Goal: Task Accomplishment & Management: Complete application form

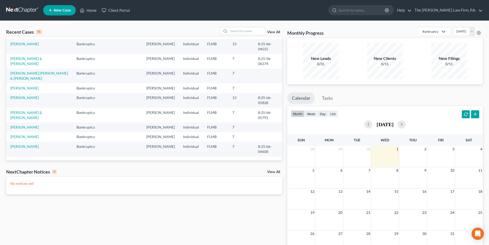
scroll to position [112, 0]
click at [22, 134] on link "[PERSON_NAME]" at bounding box center [24, 136] width 28 height 4
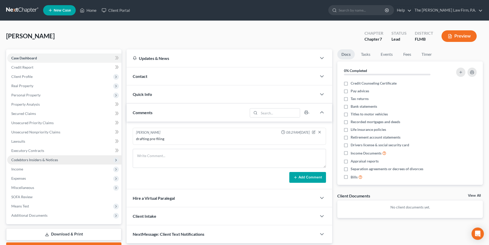
click at [31, 159] on span "Codebtors Insiders & Notices" at bounding box center [34, 159] width 47 height 4
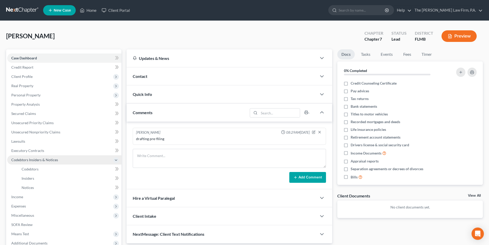
click at [34, 159] on span "Codebtors Insiders & Notices" at bounding box center [34, 159] width 47 height 4
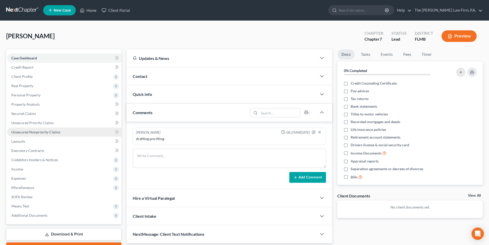
click at [30, 134] on link "Unsecured Nonpriority Claims" at bounding box center [64, 131] width 114 height 9
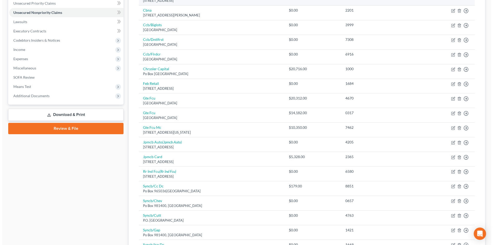
scroll to position [128, 0]
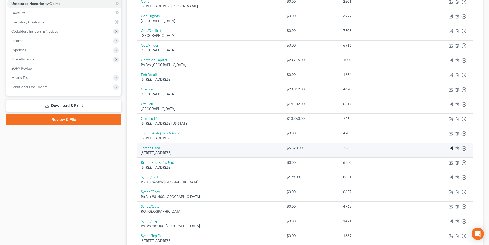
click at [450, 148] on icon "button" at bounding box center [451, 148] width 4 height 4
select select "36"
select select "0"
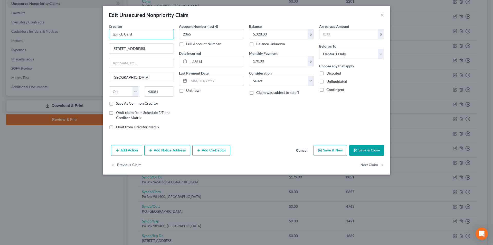
drag, startPoint x: 141, startPoint y: 33, endPoint x: 60, endPoint y: 31, distance: 80.9
click at [60, 31] on div "Edit Unsecured Nonpriority Claim × Creditor * Jpmcb Card [GEOGRAPHIC_DATA] [US_…" at bounding box center [246, 122] width 493 height 245
type input "[PERSON_NAME] [PERSON_NAME] - Prime"
click at [167, 154] on button "Add Notice Address" at bounding box center [167, 150] width 46 height 11
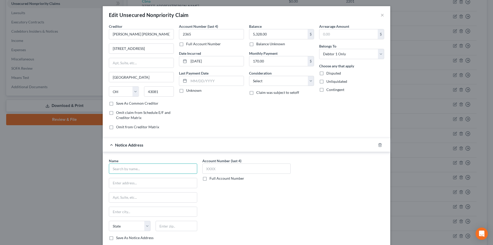
click at [128, 170] on input "text" at bounding box center [153, 168] width 88 height 10
type input "ARS National Services, Inc."
type input "P.O. Box 469046"
type input "Escondido"
select select "4"
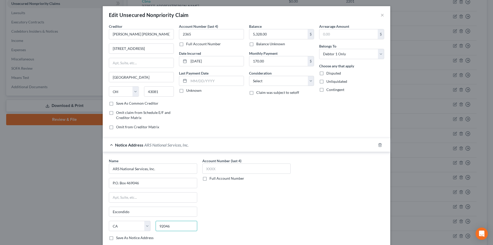
type input "92046"
click at [237, 187] on div "Account Number (last 4) Full Account Number" at bounding box center [246, 201] width 93 height 86
click at [217, 166] on input "text" at bounding box center [246, 168] width 88 height 10
type input "9141"
click at [228, 197] on div "Account Number (last 4) 9141 Full Account Number" at bounding box center [246, 201] width 93 height 86
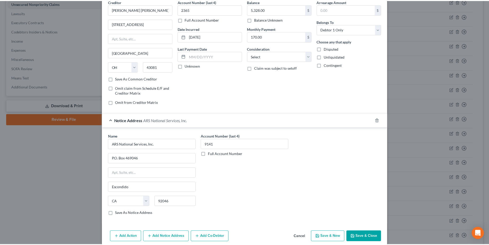
scroll to position [46, 0]
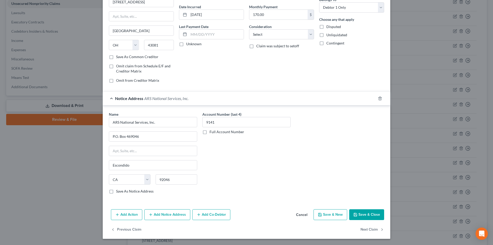
click at [369, 213] on button "Save & Close" at bounding box center [366, 214] width 35 height 11
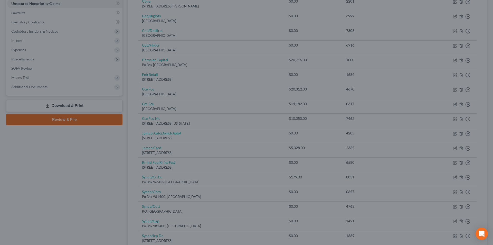
type input "0"
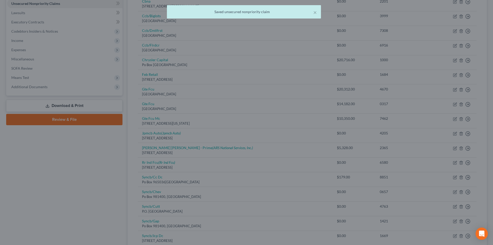
scroll to position [0, 0]
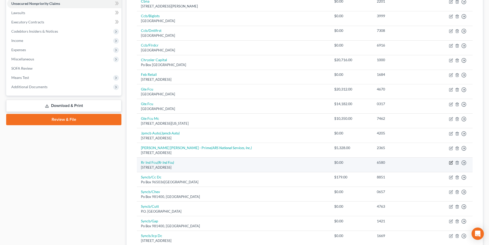
click at [450, 161] on icon "button" at bounding box center [450, 162] width 3 height 3
select select "9"
select select "0"
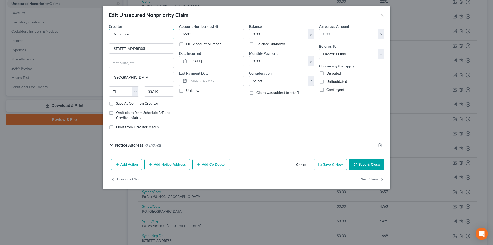
drag, startPoint x: 135, startPoint y: 34, endPoint x: 53, endPoint y: 26, distance: 83.0
click at [53, 26] on div "Edit Unsecured Nonpriority Claim × Creditor * Rr Ind Fcu [STREET_ADDRESS][GEOGR…" at bounding box center [246, 122] width 493 height 245
type input "Railroad & Industrial Credit Union"
drag, startPoint x: 366, startPoint y: 163, endPoint x: 362, endPoint y: 161, distance: 4.0
click at [366, 163] on button "Save & Close" at bounding box center [366, 164] width 35 height 11
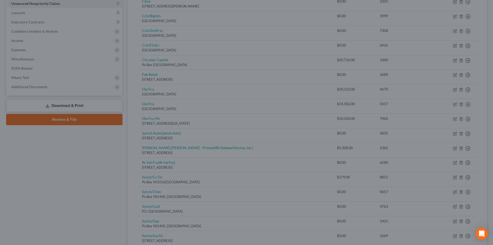
type input "0"
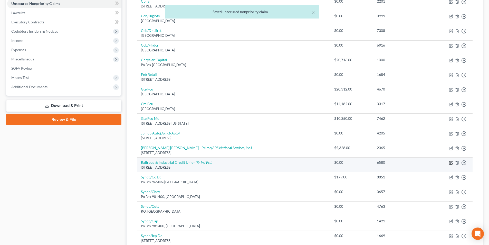
click at [450, 162] on icon "button" at bounding box center [451, 162] width 4 height 4
select select "9"
select select "0"
select select "9"
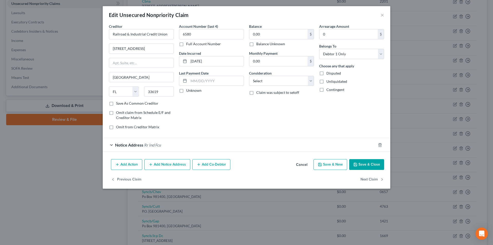
click at [143, 144] on span "Notice Address" at bounding box center [129, 144] width 28 height 5
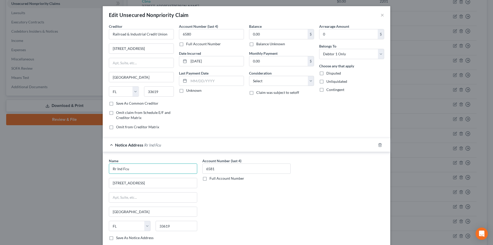
drag, startPoint x: 131, startPoint y: 169, endPoint x: 86, endPoint y: 169, distance: 44.9
click at [86, 169] on div "Edit Unsecured Nonpriority Claim × Creditor * Railroad & Industrial Credit Unio…" at bounding box center [246, 122] width 493 height 245
type input "R"
click at [133, 169] on input "text" at bounding box center [153, 168] width 88 height 10
type input "R"
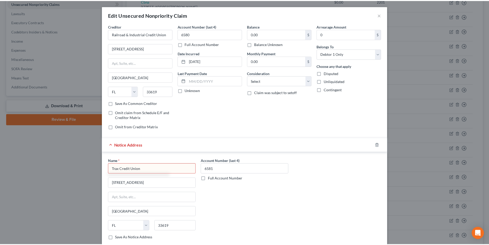
scroll to position [46, 0]
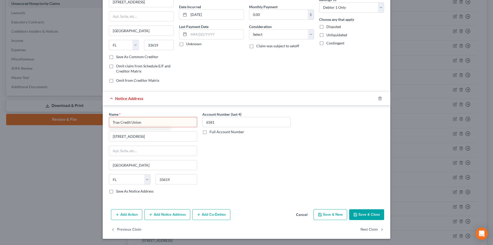
type input "Trax Credit Union"
click at [363, 212] on button "Save & Close" at bounding box center [366, 214] width 35 height 11
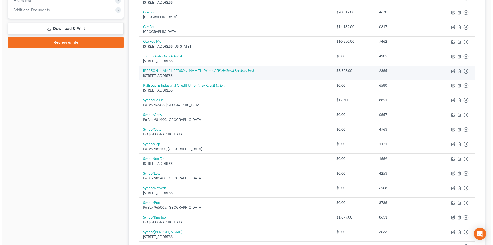
scroll to position [231, 0]
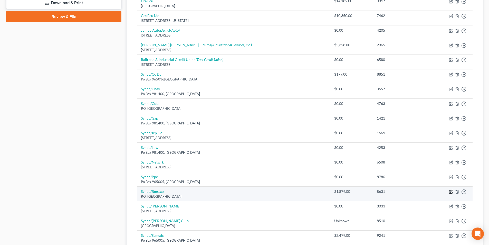
click at [452, 190] on icon "button" at bounding box center [451, 191] width 4 height 4
select select "36"
select select "2"
select select "0"
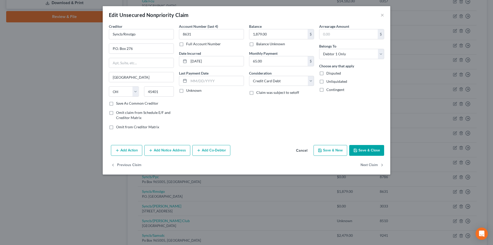
click at [174, 153] on button "Add Notice Address" at bounding box center [167, 150] width 46 height 11
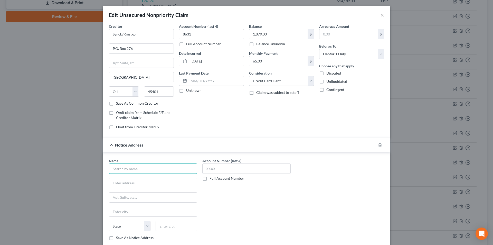
click at [130, 170] on input "text" at bounding box center [153, 168] width 88 height 10
type input "Synchrony Bank - RTG"
type input "P.O. Box 71715"
type input "[GEOGRAPHIC_DATA]"
select select "39"
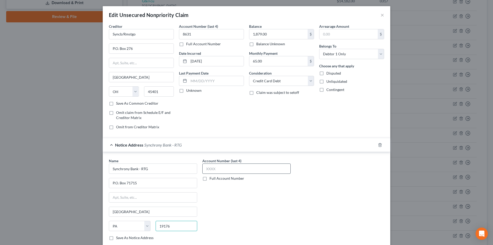
type input "19176"
click at [239, 168] on input "text" at bounding box center [246, 168] width 88 height 10
type input "8631"
click at [238, 204] on div "Account Number (last 4) 8631 Full Account Number" at bounding box center [246, 201] width 93 height 86
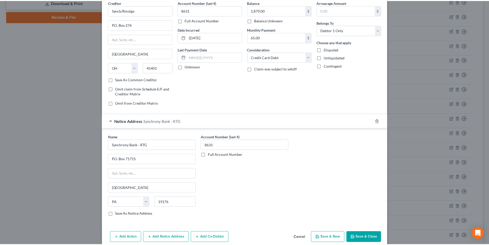
scroll to position [46, 0]
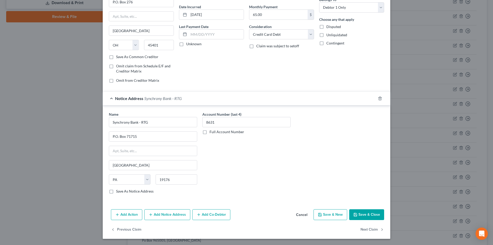
click at [361, 213] on button "Save & Close" at bounding box center [366, 214] width 35 height 11
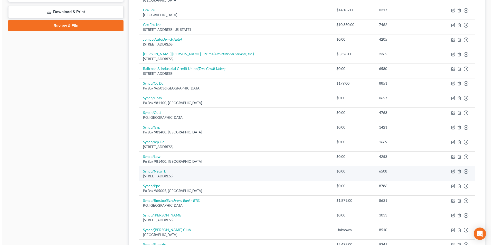
scroll to position [231, 0]
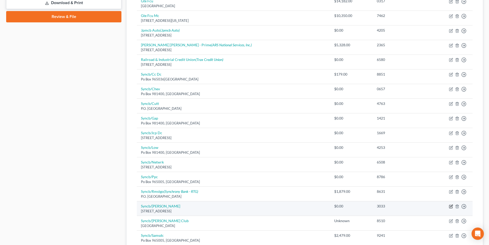
click at [451, 207] on icon "button" at bounding box center [451, 206] width 4 height 4
select select "10"
select select "2"
select select "0"
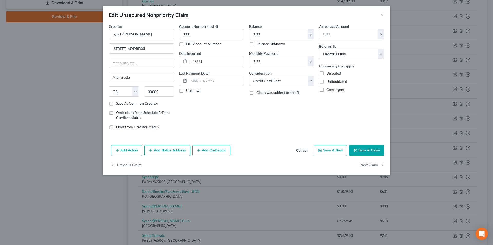
click at [168, 151] on button "Add Notice Address" at bounding box center [167, 150] width 46 height 11
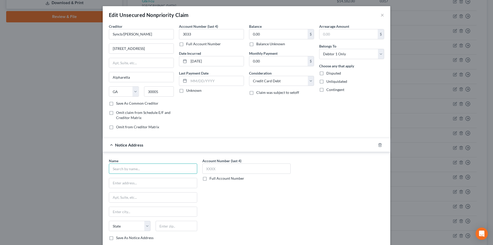
click at [122, 170] on input "text" at bounding box center [153, 168] width 88 height 10
type input "Client Services"
type input "514 Earth City Expy"
type input "Suite 310"
type input "Earth City"
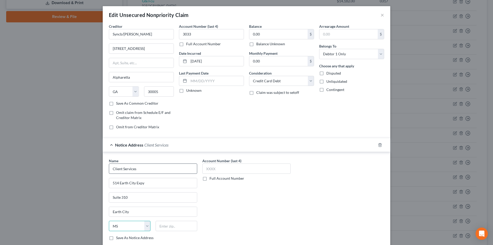
select select "26"
type input "63045"
click at [214, 166] on input "text" at bounding box center [246, 168] width 88 height 10
type input "1447"
click at [241, 206] on div "Account Number (last 4) 1447 Full Account Number" at bounding box center [246, 201] width 93 height 86
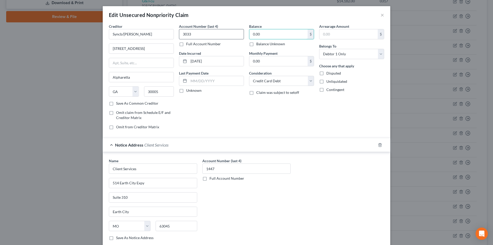
drag, startPoint x: 266, startPoint y: 34, endPoint x: 229, endPoint y: 30, distance: 37.2
type input "3,027.36"
click at [251, 113] on div "Balance 3,027.36 $ Balance Unknown Balance Undetermined 3,027.36 $ Balance Unkn…" at bounding box center [281, 79] width 70 height 110
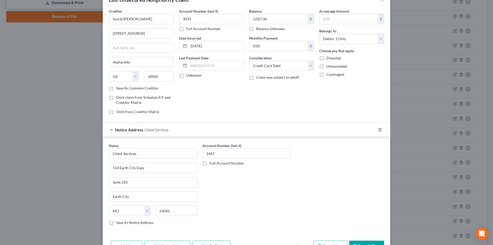
scroll to position [46, 0]
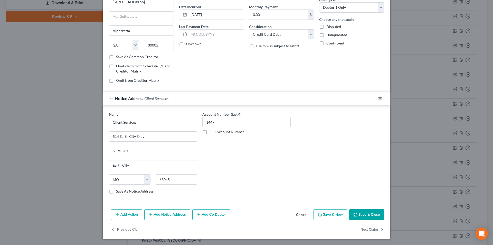
click at [360, 216] on button "Save & Close" at bounding box center [366, 214] width 35 height 11
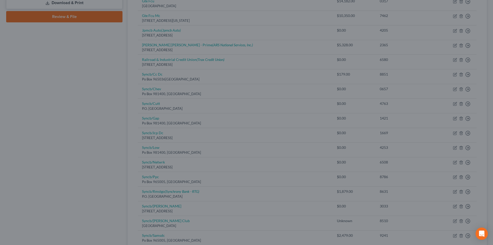
type input "0"
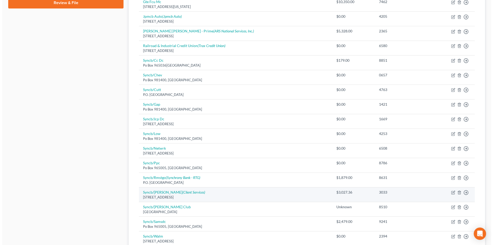
scroll to position [257, 0]
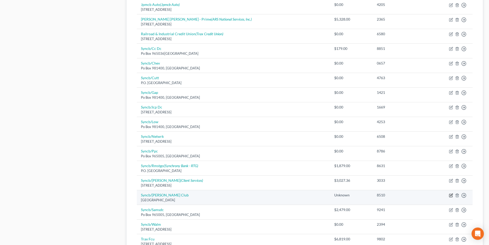
click at [451, 195] on icon "button" at bounding box center [451, 195] width 4 height 4
select select "17"
select select "2"
select select "0"
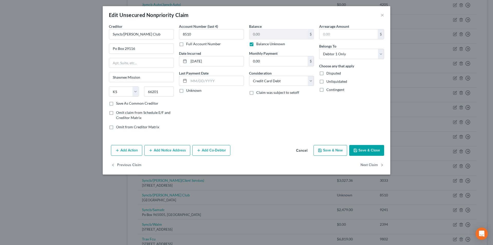
click at [162, 147] on button "Add Notice Address" at bounding box center [167, 150] width 46 height 11
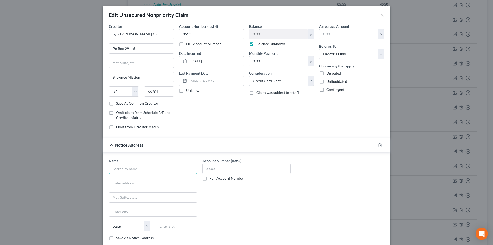
click at [132, 171] on input "text" at bounding box center [153, 168] width 88 height 10
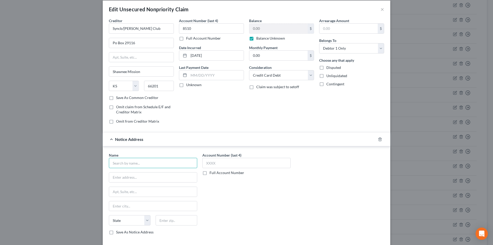
scroll to position [0, 0]
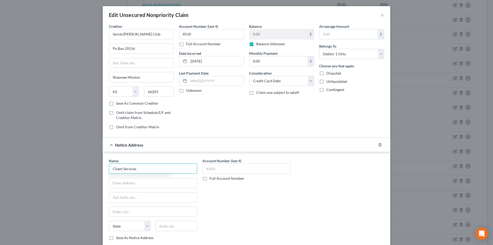
type input "Client Services"
type input "P.O. Box 117"
type input "63301"
type input "Saint [PERSON_NAME]"
select select "26"
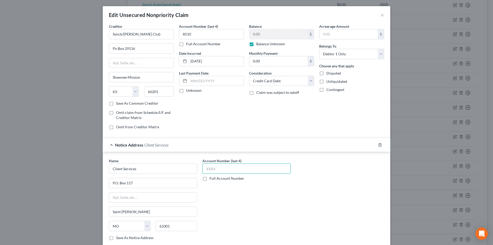
click at [216, 171] on input "text" at bounding box center [246, 168] width 88 height 10
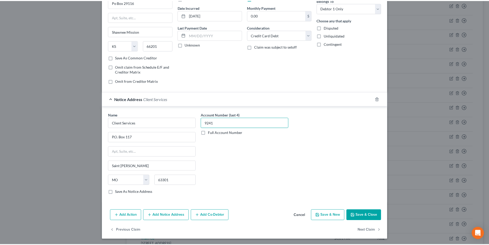
scroll to position [46, 0]
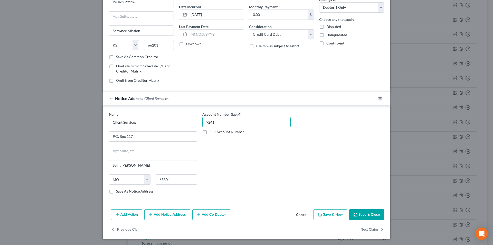
type input "9241"
click at [357, 211] on button "Save & Close" at bounding box center [366, 214] width 35 height 11
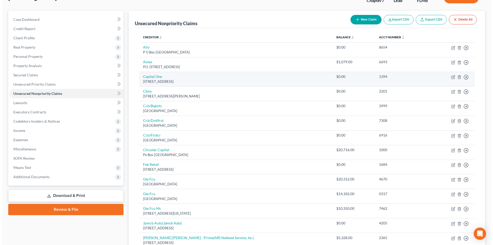
scroll to position [26, 0]
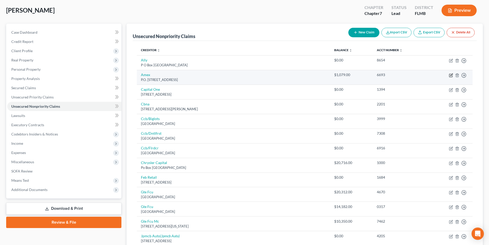
click at [452, 75] on icon "button" at bounding box center [451, 75] width 4 height 4
select select "9"
select select "2"
select select "0"
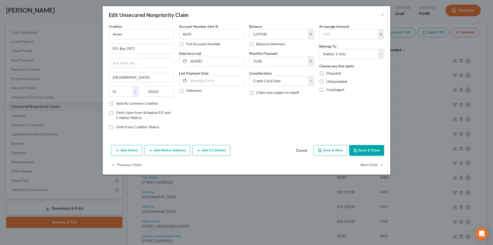
click at [164, 149] on button "Add Notice Address" at bounding box center [167, 150] width 46 height 11
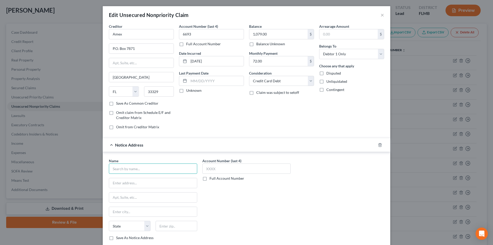
click at [129, 171] on input "text" at bounding box center [153, 168] width 88 height 10
type input "Transworld Systems, Inc."
type input "P.O. Box 15130"
type input "19850"
click at [220, 170] on input "text" at bounding box center [246, 168] width 88 height 10
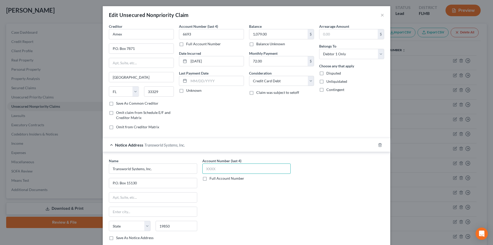
type input "Wilmington"
select select "7"
type input "9276"
click at [233, 193] on div "Account Number (last 4) 9276 Full Account Number" at bounding box center [246, 201] width 93 height 86
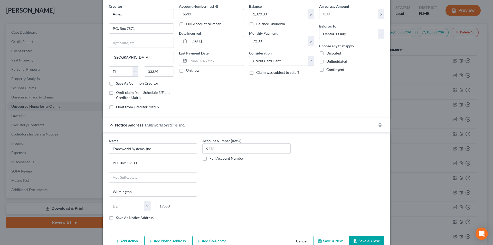
scroll to position [46, 0]
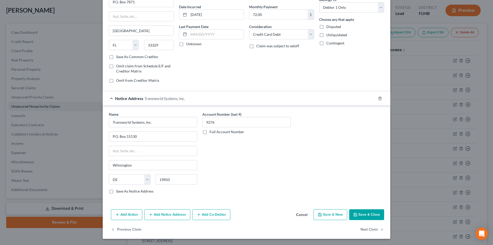
drag, startPoint x: 367, startPoint y: 216, endPoint x: 321, endPoint y: 195, distance: 51.3
click at [321, 196] on div "Edit Unsecured Nonpriority Claim × Creditor * Amex P.O. [GEOGRAPHIC_DATA] [US_S…" at bounding box center [246, 99] width 287 height 279
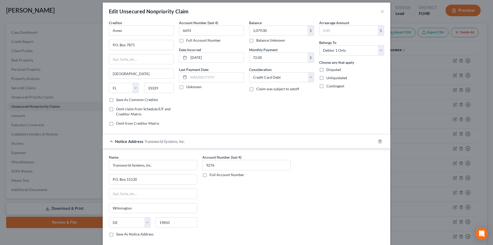
scroll to position [0, 0]
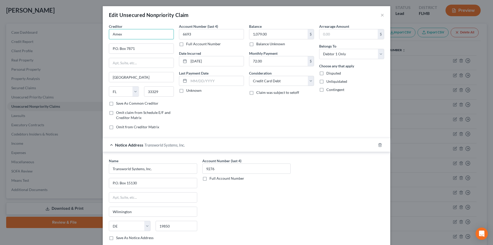
drag, startPoint x: 122, startPoint y: 34, endPoint x: 49, endPoint y: 24, distance: 73.6
click at [49, 24] on div "Edit Unsecured Nonpriority Claim × Creditor * Amex P.O. [GEOGRAPHIC_DATA] [US_S…" at bounding box center [246, 122] width 493 height 245
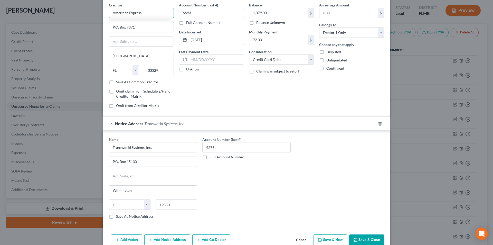
scroll to position [46, 0]
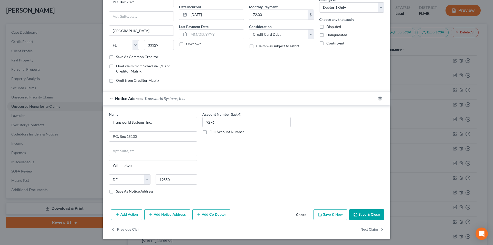
type input "American Express"
click at [363, 214] on button "Save & Close" at bounding box center [366, 214] width 35 height 11
type input "0"
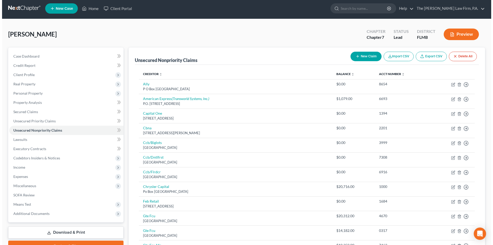
scroll to position [0, 0]
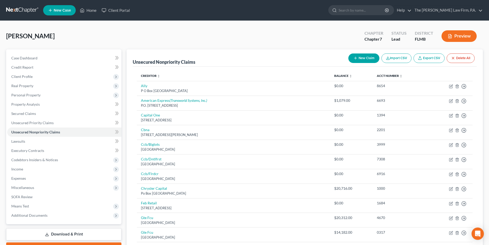
click at [373, 59] on button "New Claim" at bounding box center [363, 57] width 31 height 9
select select "0"
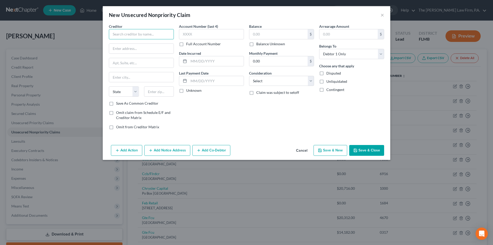
click at [135, 36] on input "text" at bounding box center [141, 34] width 65 height 10
type input "Midland Credit Management"
type input "4"
type input "350 Camino De La Reina"
click at [161, 91] on input "text" at bounding box center [159, 91] width 30 height 10
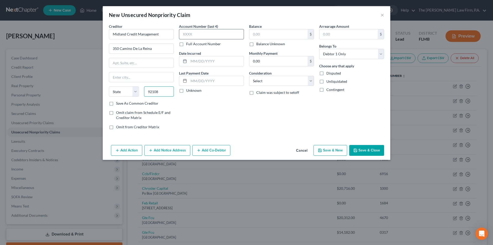
type input "92108"
type input "[GEOGRAPHIC_DATA]"
select select "4"
click at [205, 36] on input "text" at bounding box center [211, 34] width 65 height 10
type input "2558"
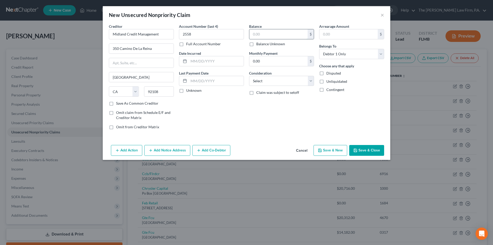
click at [256, 37] on input "text" at bounding box center [278, 34] width 58 height 10
type input "4,120.66"
click at [269, 112] on div "Balance 4,120.66 $ Balance Unknown Balance Undetermined 4,120.66 $ Balance Unkn…" at bounding box center [281, 79] width 70 height 110
click at [367, 152] on button "Save & Close" at bounding box center [366, 150] width 35 height 11
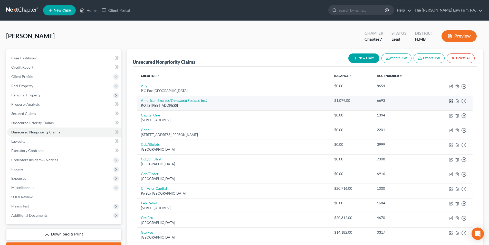
click at [449, 100] on icon "button" at bounding box center [451, 101] width 4 height 4
select select "9"
select select "2"
select select "0"
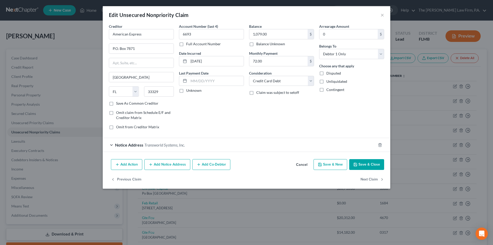
click at [174, 163] on button "Add Notice Address" at bounding box center [167, 164] width 46 height 11
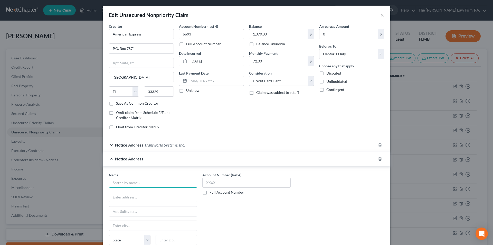
click at [121, 184] on input "text" at bounding box center [153, 182] width 88 height 10
type input "Firstsource Advantage, LLC"
click at [119, 195] on input "text" at bounding box center [153, 197] width 88 height 10
type input "[STREET_ADDRESS][PERSON_NAME]"
type input "14228"
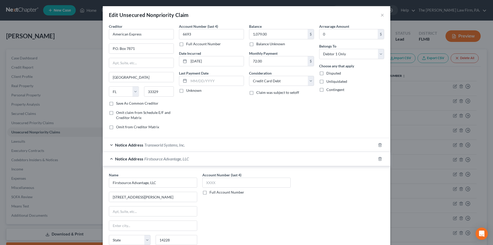
type input "Buffalo"
select select "35"
click at [221, 214] on div "Account Number (last 4) Full Account Number" at bounding box center [246, 215] width 93 height 86
click at [211, 182] on input "text" at bounding box center [246, 182] width 88 height 10
type input "1968"
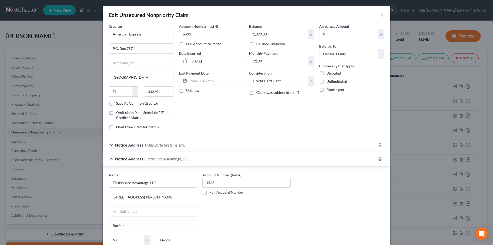
click at [260, 225] on div "Account Number (last 4) 1968 Full Account Number" at bounding box center [246, 215] width 93 height 86
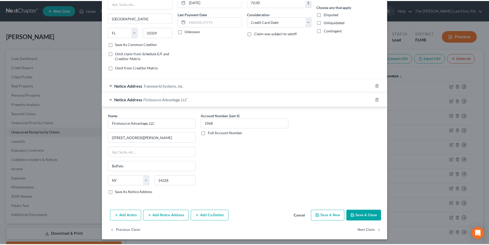
scroll to position [61, 0]
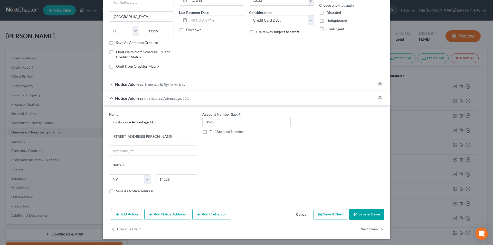
click at [367, 216] on button "Save & Close" at bounding box center [366, 214] width 35 height 11
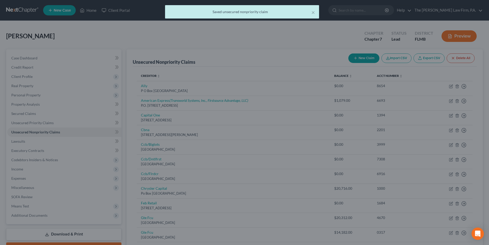
scroll to position [0, 0]
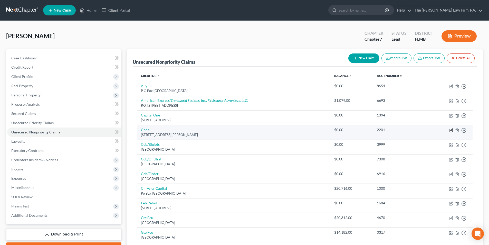
click at [451, 130] on icon "button" at bounding box center [451, 130] width 4 height 4
select select "36"
select select "2"
select select "0"
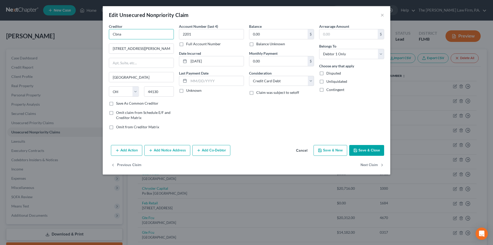
drag, startPoint x: 125, startPoint y: 32, endPoint x: 93, endPoint y: 33, distance: 32.4
click at [93, 33] on div "Edit Unsecured Nonpriority Claim × Creditor * Cbna [STREET_ADDRESS][GEOGRAPHIC_…" at bounding box center [246, 122] width 493 height 245
type input "Chase Bank NA"
click at [362, 149] on button "Save & Close" at bounding box center [366, 150] width 35 height 11
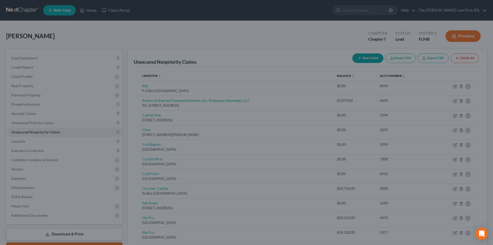
type input "0"
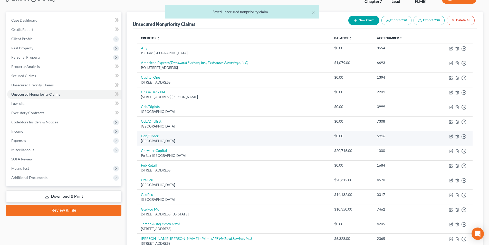
scroll to position [51, 0]
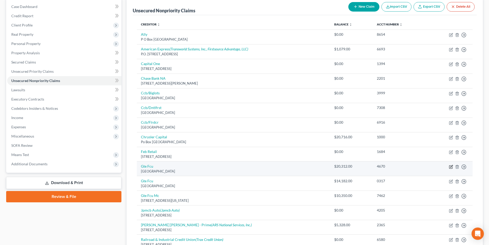
click at [451, 166] on icon "button" at bounding box center [451, 166] width 2 height 2
select select "9"
select select "0"
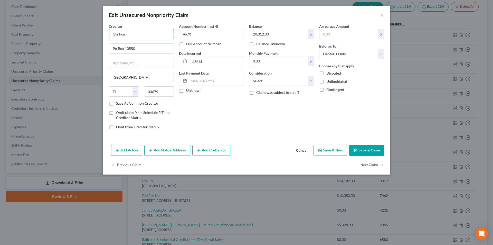
drag, startPoint x: 129, startPoint y: 32, endPoint x: 88, endPoint y: 32, distance: 40.8
click at [88, 32] on div "Edit Unsecured Nonpriority Claim × Creditor * Gte Fcu Po Box [GEOGRAPHIC_DATA] …" at bounding box center [246, 122] width 493 height 245
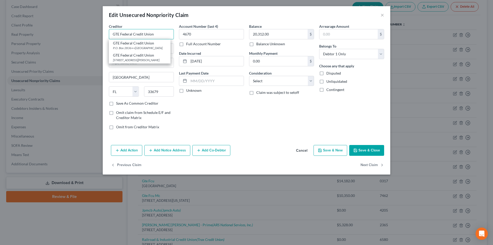
type input "GTE Federal Credit Union"
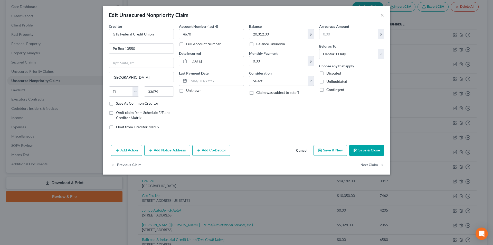
click at [367, 151] on button "Save & Close" at bounding box center [366, 150] width 35 height 11
type input "0"
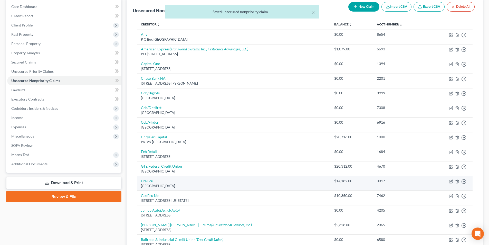
click at [453, 182] on td "Move to D Move to E Move to G Move to Notice Only" at bounding box center [450, 183] width 45 height 15
click at [450, 181] on icon "button" at bounding box center [451, 181] width 4 height 4
select select "9"
select select "0"
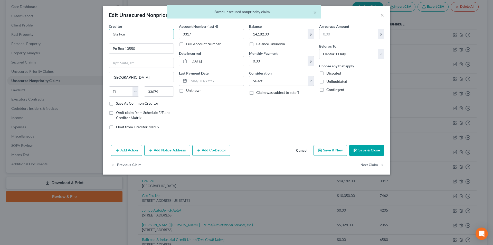
drag, startPoint x: 110, startPoint y: 34, endPoint x: 83, endPoint y: 34, distance: 26.7
click at [83, 34] on div "Edit Unsecured Nonpriority Claim × Creditor * Gte Fcu Po Box [GEOGRAPHIC_DATA] …" at bounding box center [246, 122] width 493 height 245
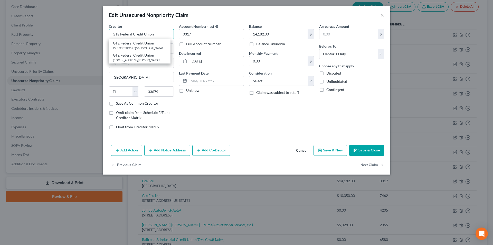
type input "GTE Federal Credit Union"
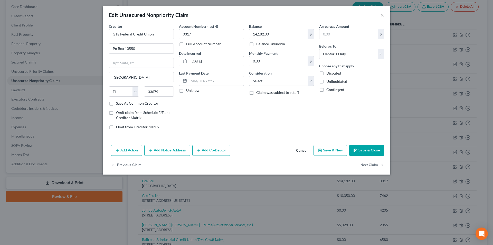
click at [371, 151] on button "Save & Close" at bounding box center [366, 150] width 35 height 11
type input "0"
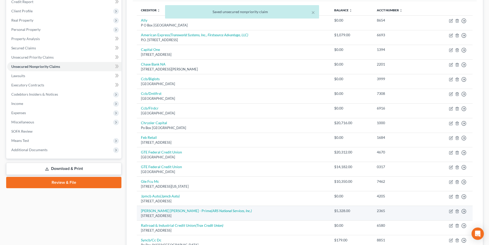
scroll to position [77, 0]
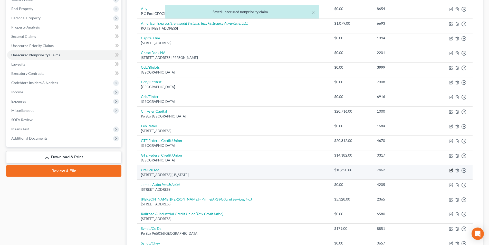
click at [451, 170] on icon "button" at bounding box center [451, 169] width 2 height 2
select select "9"
select select "1"
select select "0"
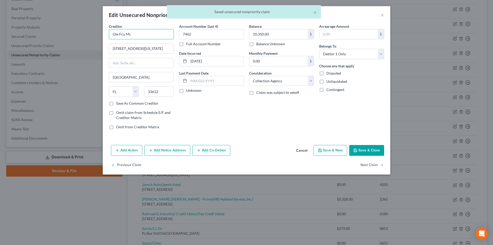
drag, startPoint x: 128, startPoint y: 34, endPoint x: 82, endPoint y: 30, distance: 45.9
click at [82, 30] on div "Edit Unsecured Nonpriority Claim × Creditor * Gte Fcu Mc [STREET_ADDRESS][GEOGR…" at bounding box center [246, 122] width 493 height 245
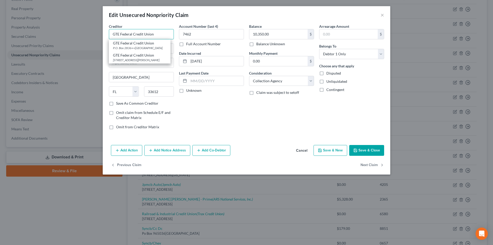
type input "GTE Federal Credit Union"
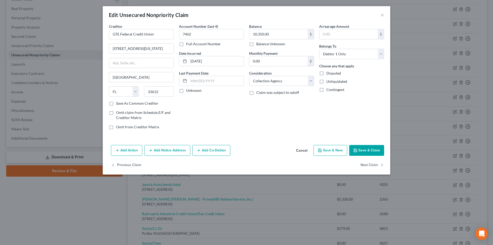
click at [366, 149] on button "Save & Close" at bounding box center [366, 150] width 35 height 11
type input "0"
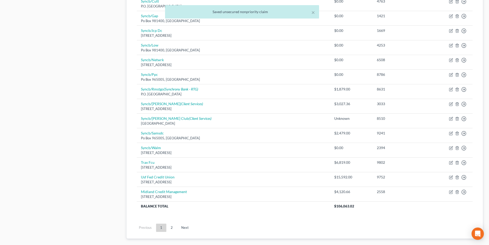
scroll to position [359, 0]
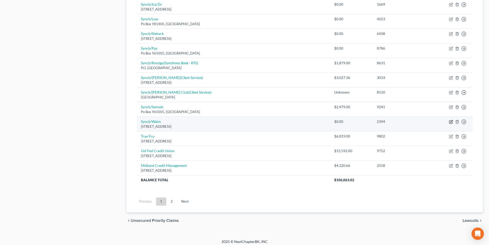
click at [451, 122] on icon "button" at bounding box center [451, 122] width 4 height 4
select select "10"
select select "2"
select select "0"
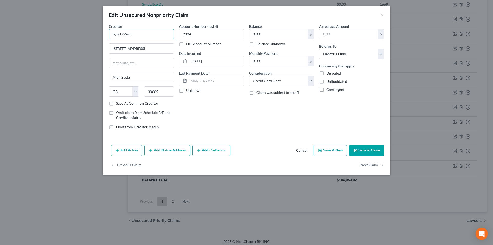
click at [137, 36] on input "Syncb/Walm" at bounding box center [141, 34] width 65 height 10
type input "Syncb/Wal-Mart"
click at [364, 150] on button "Save & Close" at bounding box center [366, 150] width 35 height 11
type input "0"
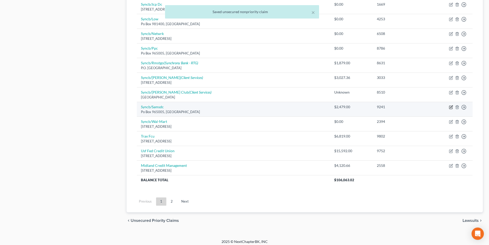
click at [450, 107] on icon "button" at bounding box center [451, 107] width 4 height 4
select select "9"
select select "2"
select select "0"
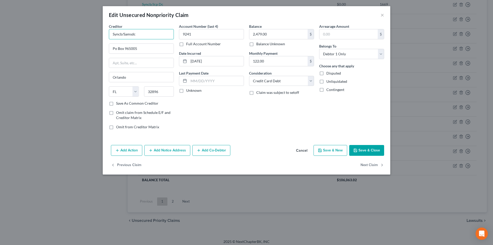
click at [142, 35] on input "Syncb/Samsdc" at bounding box center [141, 34] width 65 height 10
type input "Syncb/[PERSON_NAME] Club"
click at [377, 149] on button "Save & Close" at bounding box center [366, 150] width 35 height 11
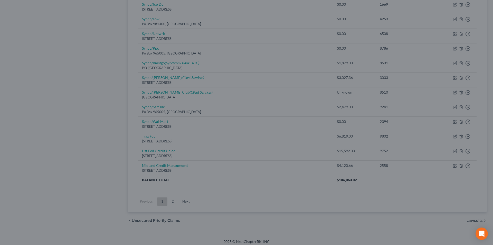
type input "0"
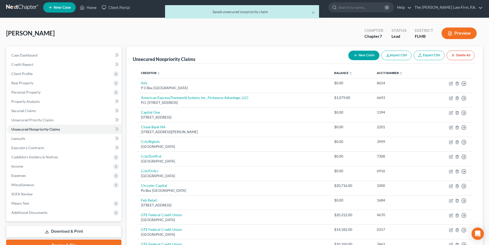
scroll to position [0, 0]
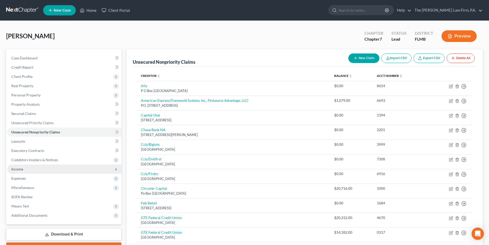
click at [11, 170] on span "Income" at bounding box center [64, 168] width 114 height 9
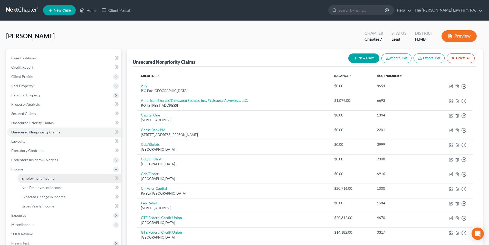
click at [33, 177] on span "Employment Income" at bounding box center [38, 178] width 33 height 4
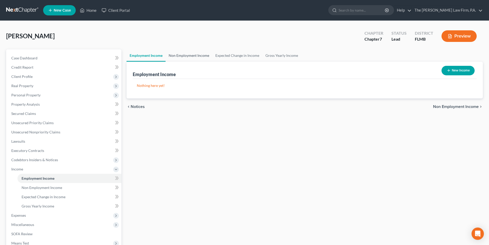
click at [198, 52] on link "Non Employment Income" at bounding box center [189, 55] width 47 height 12
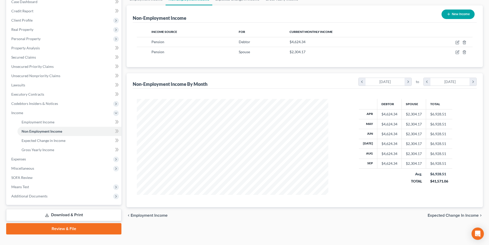
scroll to position [65, 0]
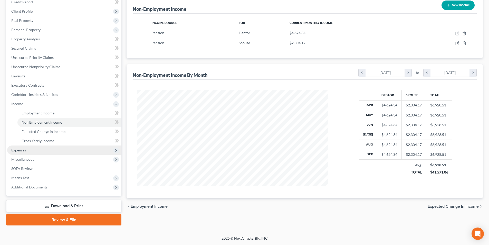
click at [23, 152] on span "Expenses" at bounding box center [64, 149] width 114 height 9
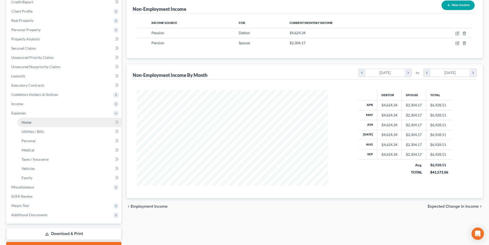
click at [28, 121] on span "Home" at bounding box center [27, 122] width 10 height 4
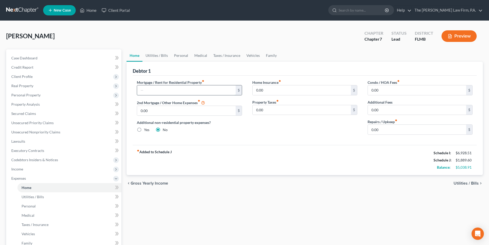
click at [154, 91] on input "text" at bounding box center [186, 90] width 98 height 10
drag, startPoint x: 157, startPoint y: 91, endPoint x: 113, endPoint y: 89, distance: 44.7
click at [113, 89] on div "Petition Navigation Case Dashboard Payments Invoices Payments Payments Credit R…" at bounding box center [245, 183] width 482 height 269
type input "921.89"
click at [198, 141] on div "Mortgage / Rent for Residential Property fiber_manual_record 921.89 $ 2nd Mortg…" at bounding box center [305, 109] width 344 height 69
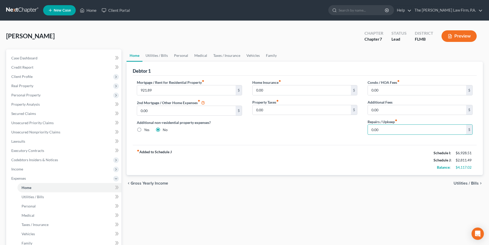
drag, startPoint x: 384, startPoint y: 129, endPoint x: 359, endPoint y: 128, distance: 24.6
type input "200.00"
click at [329, 131] on div "Home Insurance fiber_manual_record 0.00 $ Property Taxes fiber_manual_record 0.…" at bounding box center [304, 109] width 115 height 59
click at [159, 56] on link "Utilities / Bills" at bounding box center [156, 55] width 28 height 12
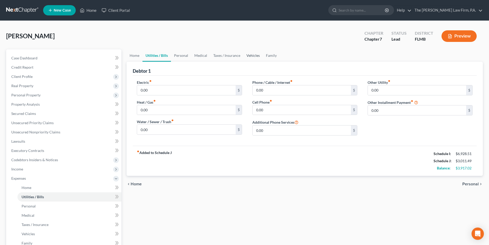
click at [246, 56] on link "Vehicles" at bounding box center [253, 55] width 20 height 12
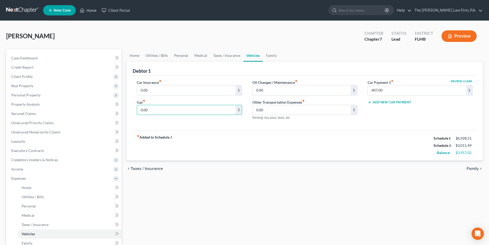
drag, startPoint x: 139, startPoint y: 110, endPoint x: 124, endPoint y: 110, distance: 14.9
type input "110.00"
drag, startPoint x: 273, startPoint y: 91, endPoint x: 285, endPoint y: 92, distance: 12.1
drag, startPoint x: 256, startPoint y: 88, endPoint x: 244, endPoint y: 88, distance: 12.1
click at [244, 88] on div "Car Insurance fiber_manual_record 0.00 $ Gas fiber_manual_record 110.00 $ Oil C…" at bounding box center [305, 102] width 346 height 45
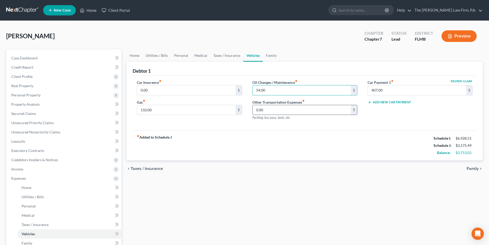
type input "54.00"
click at [281, 113] on input "0.00" at bounding box center [302, 110] width 98 height 10
type input "4.00"
click at [264, 57] on link "Family" at bounding box center [271, 55] width 17 height 12
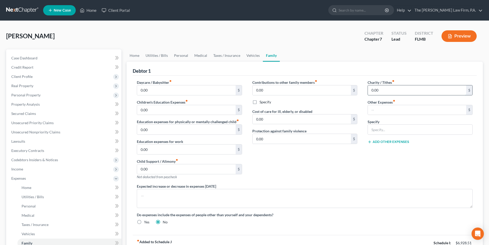
click at [377, 90] on input "0.00" at bounding box center [417, 90] width 98 height 10
type input "150.00"
click at [255, 58] on link "Vehicles" at bounding box center [253, 55] width 20 height 12
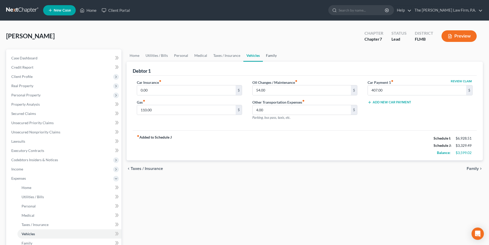
click at [270, 55] on link "Family" at bounding box center [271, 55] width 17 height 12
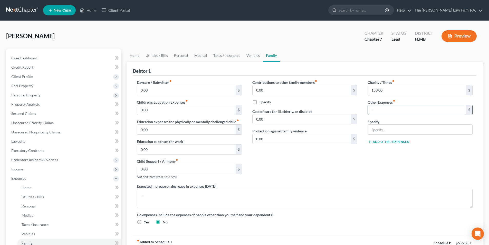
click at [381, 111] on input "text" at bounding box center [417, 110] width 98 height 10
drag, startPoint x: 384, startPoint y: 113, endPoint x: 354, endPoint y: 109, distance: 30.5
click at [354, 109] on div "Daycare / Babysitter fiber_manual_record 0.00 $ Children's Education Expenses f…" at bounding box center [305, 154] width 346 height 149
type input "300.00"
click at [378, 128] on input "text" at bounding box center [420, 129] width 104 height 10
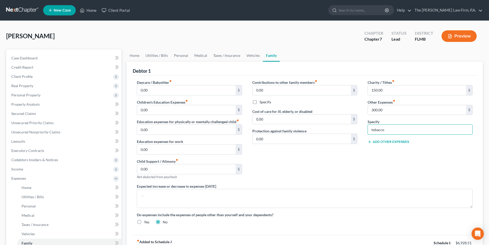
type input "tobacco"
click at [354, 167] on div "Contributions to other family members fiber_manual_record 0.00 $ Specify Cost o…" at bounding box center [304, 132] width 115 height 104
click at [256, 58] on link "Vehicles" at bounding box center [253, 55] width 20 height 12
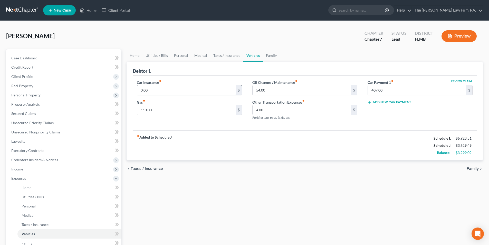
drag, startPoint x: 183, startPoint y: 90, endPoint x: 160, endPoint y: 87, distance: 23.0
type input "208.00"
click at [177, 123] on div "Car Insurance fiber_manual_record 208.00 $ Gas fiber_manual_record 110.00 $" at bounding box center [189, 102] width 115 height 45
click at [181, 57] on link "Personal" at bounding box center [181, 55] width 20 height 12
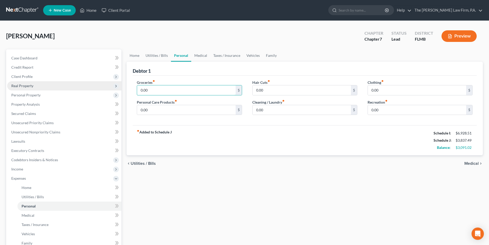
drag, startPoint x: 167, startPoint y: 91, endPoint x: 112, endPoint y: 87, distance: 55.3
drag, startPoint x: 165, startPoint y: 92, endPoint x: 140, endPoint y: 91, distance: 25.7
click at [140, 91] on input "0.00" at bounding box center [186, 90] width 98 height 10
type input "500.00"
click at [162, 112] on input "0.00" at bounding box center [186, 110] width 98 height 10
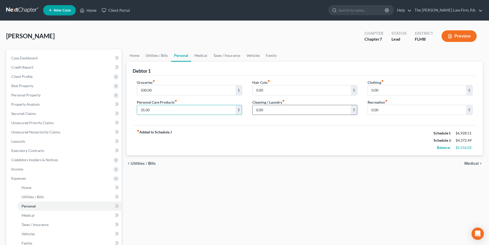
type input "35.00"
click at [277, 112] on input "0.00" at bounding box center [302, 110] width 98 height 10
click at [387, 92] on input "0.00" at bounding box center [417, 90] width 98 height 10
type input "65.00"
click at [387, 108] on input "0.00" at bounding box center [417, 110] width 98 height 10
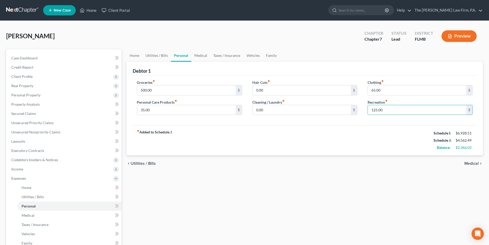
type input "125.00"
click at [306, 132] on div "fiber_manual_record Added to Schedule J Schedule I: $6,928.51 Schedule J: $4,56…" at bounding box center [305, 140] width 344 height 30
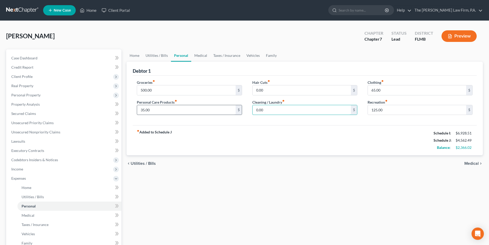
drag, startPoint x: 268, startPoint y: 109, endPoint x: 235, endPoint y: 108, distance: 32.6
click at [235, 108] on input "35.00" at bounding box center [186, 110] width 98 height 10
click at [277, 108] on input "0.00" at bounding box center [302, 110] width 98 height 10
type input "15.00"
click at [273, 92] on input "0.00" at bounding box center [302, 90] width 98 height 10
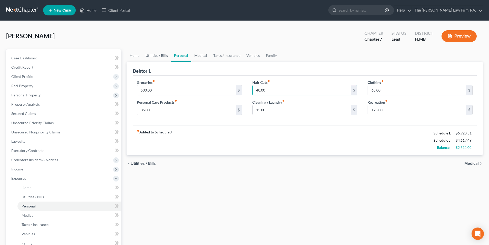
type input "40.00"
click at [159, 57] on link "Utilities / Bills" at bounding box center [156, 55] width 28 height 12
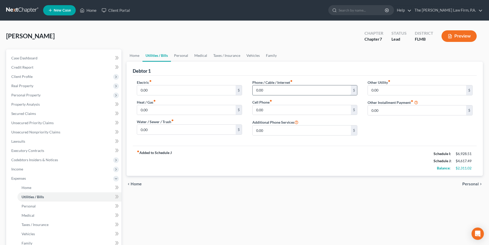
click at [274, 94] on input "0.00" at bounding box center [302, 90] width 98 height 10
type input "150.00"
click at [272, 109] on input "0.00" at bounding box center [302, 110] width 98 height 10
type input "200.00"
click at [156, 91] on input "0.00" at bounding box center [186, 90] width 98 height 10
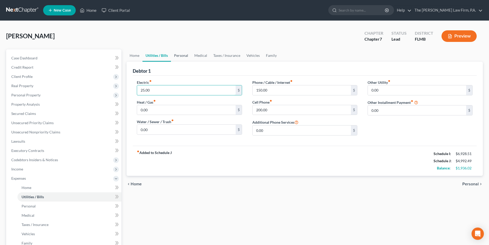
type input "25.00"
click at [183, 56] on link "Personal" at bounding box center [181, 55] width 20 height 12
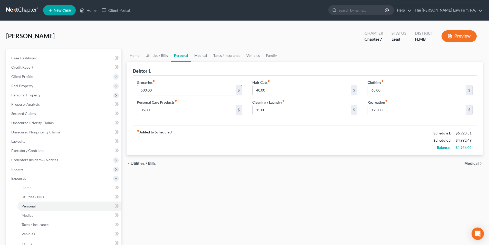
click at [145, 90] on input "500.00" at bounding box center [186, 90] width 98 height 10
type input "721.00"
click at [226, 128] on div "fiber_manual_record Added to Schedule J Schedule I: $6,928.51 Schedule J: $5,21…" at bounding box center [305, 140] width 344 height 30
click at [138, 56] on link "Home" at bounding box center [135, 55] width 16 height 12
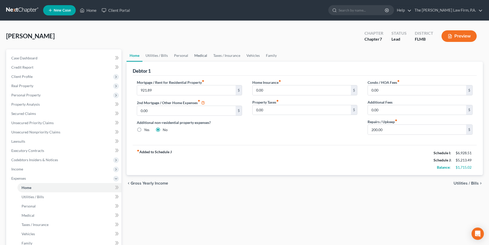
click at [200, 55] on link "Medical" at bounding box center [200, 55] width 19 height 12
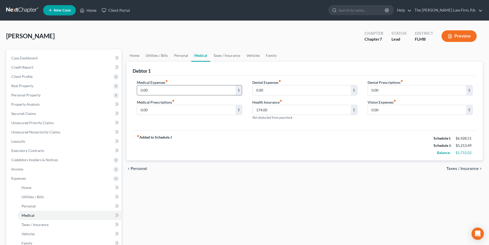
click at [167, 89] on input "0.00" at bounding box center [186, 90] width 98 height 10
type input "100.00"
click at [223, 57] on link "Taxes / Insurance" at bounding box center [226, 55] width 33 height 12
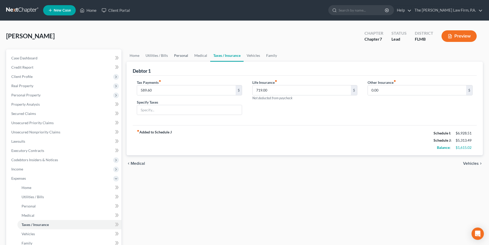
click at [185, 55] on link "Personal" at bounding box center [181, 55] width 20 height 12
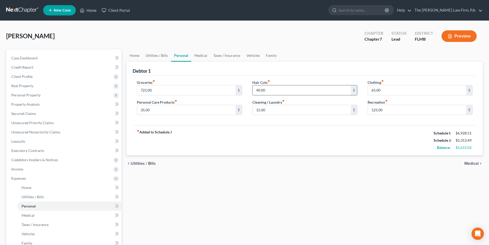
drag, startPoint x: 272, startPoint y: 90, endPoint x: 283, endPoint y: 90, distance: 10.8
type input "75.00"
click at [301, 112] on input "15.00" at bounding box center [302, 110] width 98 height 10
click at [133, 54] on link "Home" at bounding box center [135, 55] width 16 height 12
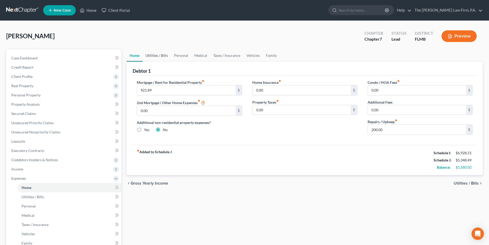
click at [153, 54] on link "Utilities / Bills" at bounding box center [156, 55] width 28 height 12
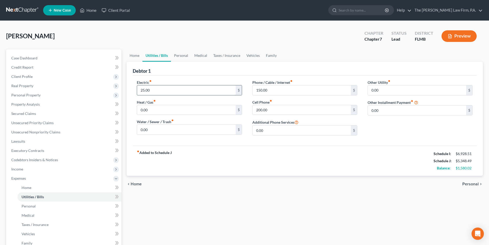
click at [141, 90] on input "25.00" at bounding box center [186, 90] width 98 height 10
click at [142, 91] on input "25.00" at bounding box center [186, 90] width 98 height 10
type input "225.00"
click at [168, 109] on input "0.00" at bounding box center [186, 110] width 98 height 10
click at [290, 131] on input "0.00" at bounding box center [302, 130] width 98 height 10
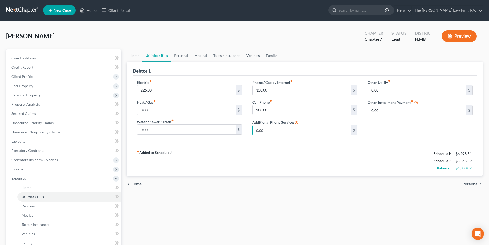
click at [252, 58] on link "Vehicles" at bounding box center [253, 55] width 20 height 12
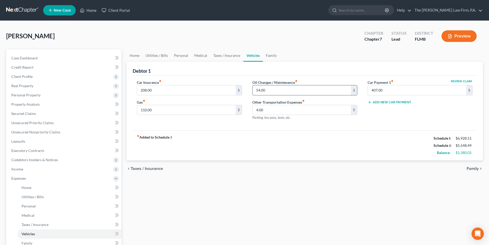
drag, startPoint x: 268, startPoint y: 91, endPoint x: 271, endPoint y: 91, distance: 2.6
type input "70.00"
click at [182, 56] on link "Personal" at bounding box center [181, 55] width 20 height 12
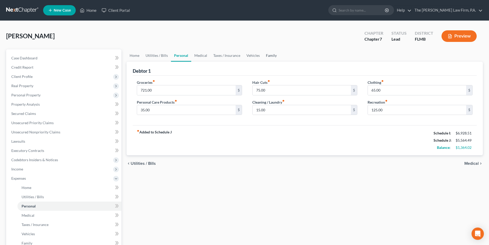
click at [269, 55] on link "Family" at bounding box center [271, 55] width 17 height 12
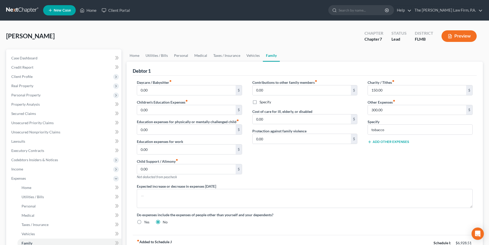
click at [384, 143] on button "Add Other Expenses" at bounding box center [388, 142] width 42 height 4
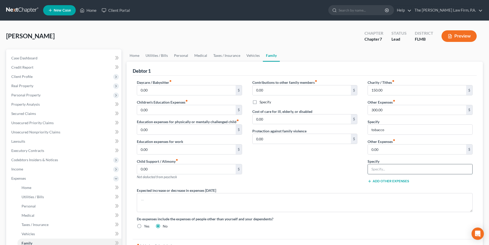
click at [381, 166] on input "text" at bounding box center [420, 169] width 104 height 10
type input "pet expenses"
click at [384, 151] on input "0.00" at bounding box center [417, 149] width 98 height 10
type input "75.00"
click at [332, 150] on div "Contributions to other family members fiber_manual_record 0.00 $ Specify Cost o…" at bounding box center [304, 134] width 115 height 108
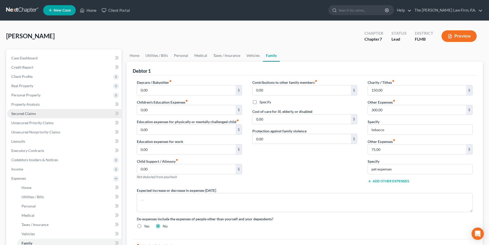
click at [30, 115] on span "Secured Claims" at bounding box center [23, 113] width 25 height 4
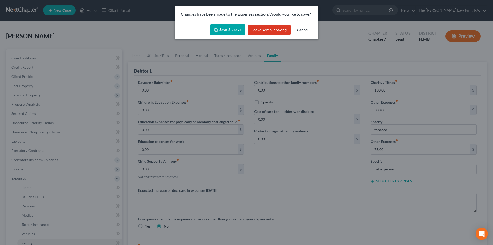
click at [226, 27] on button "Save & Leave" at bounding box center [227, 29] width 35 height 11
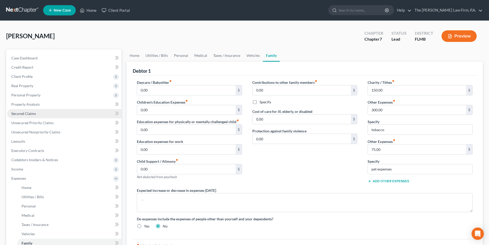
click at [26, 115] on link "Secured Claims" at bounding box center [64, 113] width 114 height 9
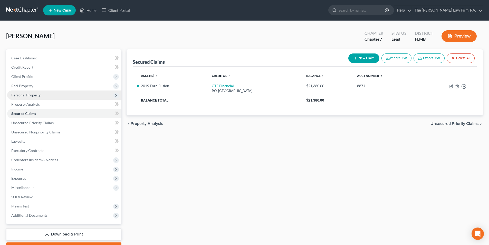
click at [19, 93] on span "Personal Property" at bounding box center [25, 95] width 29 height 4
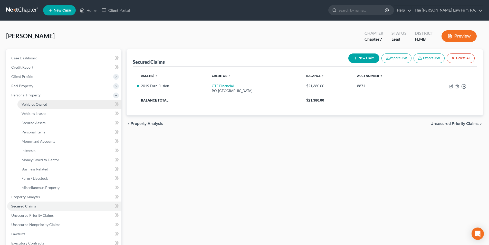
click at [43, 102] on span "Vehicles Owned" at bounding box center [35, 104] width 26 height 4
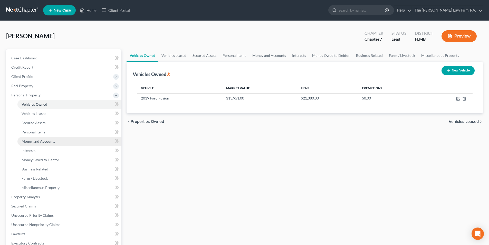
click at [37, 140] on span "Money and Accounts" at bounding box center [39, 141] width 34 height 4
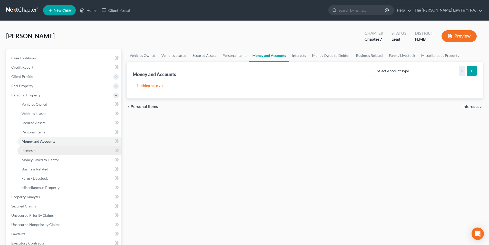
click at [32, 151] on span "Interests" at bounding box center [29, 150] width 14 height 4
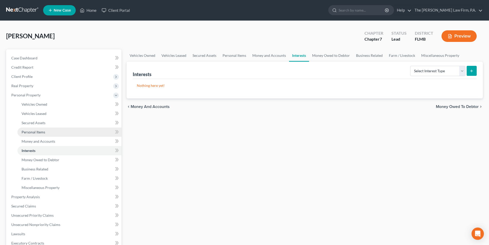
click at [27, 131] on span "Personal Items" at bounding box center [34, 132] width 24 height 4
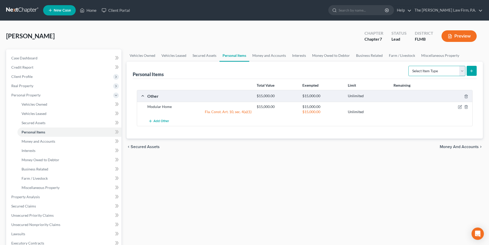
click at [440, 71] on select "Select Item Type Clothing Collectibles Of Value Electronics Firearms Household …" at bounding box center [436, 71] width 57 height 10
select select "clothing"
click at [409, 66] on select "Select Item Type Clothing Collectibles Of Value Electronics Firearms Household …" at bounding box center [436, 71] width 57 height 10
click at [468, 71] on button "submit" at bounding box center [472, 71] width 10 height 10
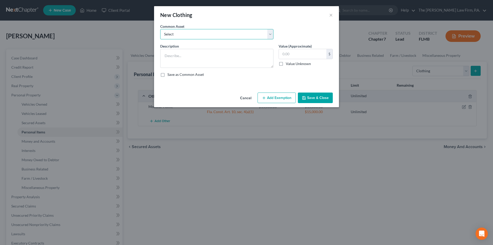
click at [180, 34] on select "Select Various items of wearing apparel" at bounding box center [216, 34] width 113 height 10
select select "0"
click at [160, 29] on select "Select Various items of wearing apparel" at bounding box center [216, 34] width 113 height 10
type textarea "Various items of wearing apparel"
type input "100.00"
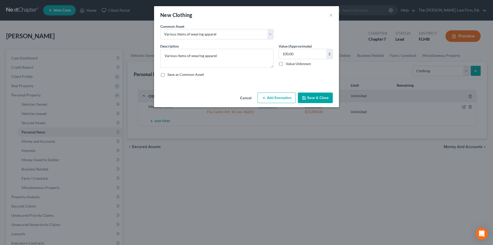
click at [307, 95] on button "Save & Close" at bounding box center [315, 97] width 35 height 11
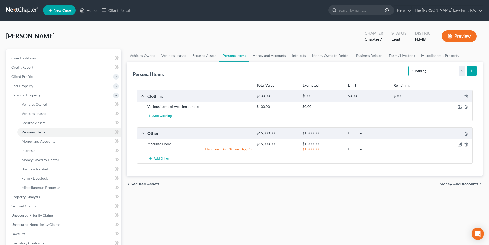
click at [437, 70] on select "Select Item Type Clothing Collectibles Of Value Electronics Firearms Household …" at bounding box center [436, 71] width 57 height 10
select select "household_goods"
click at [409, 66] on select "Select Item Type Clothing Collectibles Of Value Electronics Firearms Household …" at bounding box center [436, 71] width 57 height 10
click at [472, 71] on icon "submit" at bounding box center [471, 71] width 4 height 4
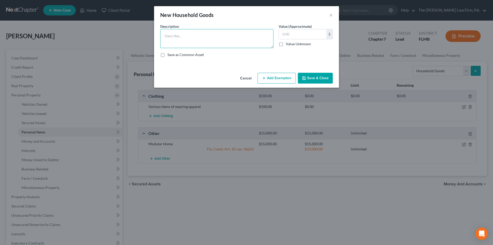
click at [173, 35] on textarea at bounding box center [216, 38] width 113 height 19
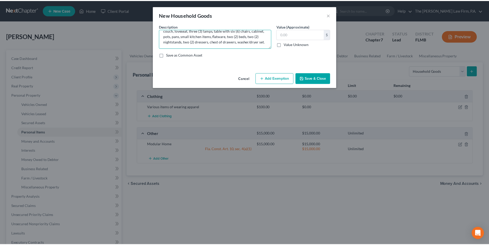
scroll to position [6, 0]
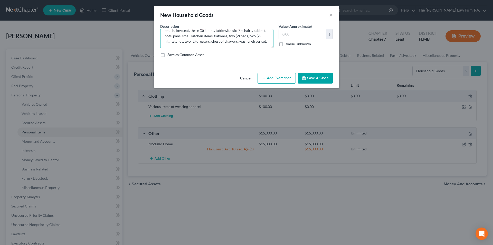
type textarea "couch, loveseat, three (3) lamps, table with six (6) chairs, cabinet, pots, pan…"
click at [315, 78] on button "Save & Close" at bounding box center [315, 78] width 35 height 11
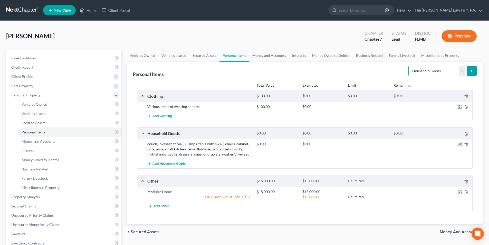
click at [429, 72] on select "Select Item Type Clothing Collectibles Of Value Electronics Firearms Household …" at bounding box center [436, 71] width 57 height 10
select select "sports_and_hobby_equipment"
click at [409, 66] on select "Select Item Type Clothing Collectibles Of Value Electronics Firearms Household …" at bounding box center [436, 71] width 57 height 10
click at [473, 70] on icon "submit" at bounding box center [471, 71] width 4 height 4
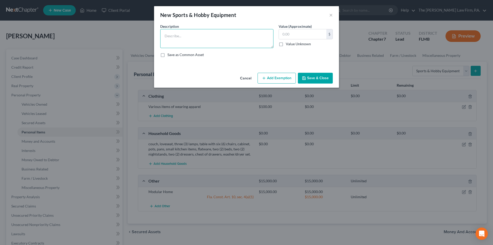
click at [201, 40] on textarea at bounding box center [216, 38] width 113 height 19
click at [329, 15] on button "×" at bounding box center [331, 15] width 4 height 6
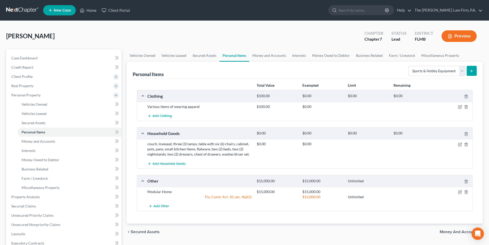
click at [471, 70] on icon "submit" at bounding box center [471, 71] width 4 height 4
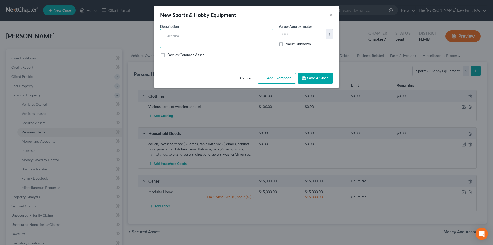
click at [183, 41] on textarea at bounding box center [216, 38] width 113 height 19
type textarea "small hand tools, and three (3) hand power tools"
click at [286, 37] on input "text" at bounding box center [302, 34] width 47 height 10
type input "74.00"
click at [323, 79] on button "Save & Close" at bounding box center [315, 78] width 35 height 11
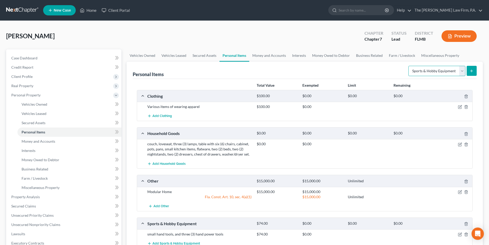
click at [422, 69] on select "Select Item Type Clothing Collectibles Of Value Electronics Firearms Household …" at bounding box center [436, 71] width 57 height 10
select select "electronics"
click at [409, 66] on select "Select Item Type Clothing Collectibles Of Value Electronics Firearms Household …" at bounding box center [436, 71] width 57 height 10
click at [471, 70] on icon "submit" at bounding box center [471, 71] width 4 height 4
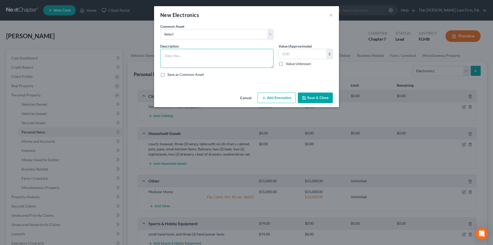
click at [184, 51] on textarea at bounding box center [216, 58] width 113 height 19
type textarea "Three (3) television sets, and a printer"
click at [317, 96] on button "Save & Close" at bounding box center [315, 97] width 35 height 11
